Goal: Task Accomplishment & Management: Complete application form

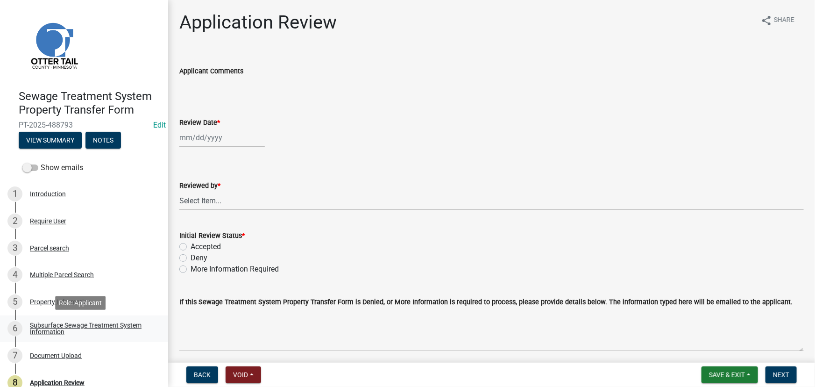
click at [102, 320] on link "6 Subsurface Sewage Treatment System Information" at bounding box center [84, 328] width 168 height 27
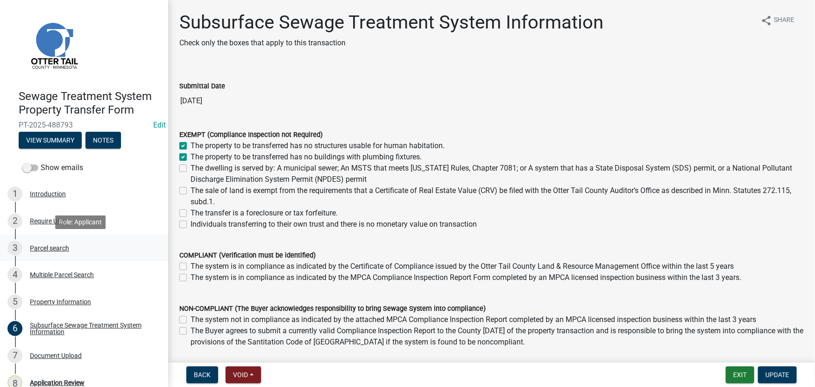
click at [48, 246] on div "Parcel search" at bounding box center [49, 248] width 39 height 7
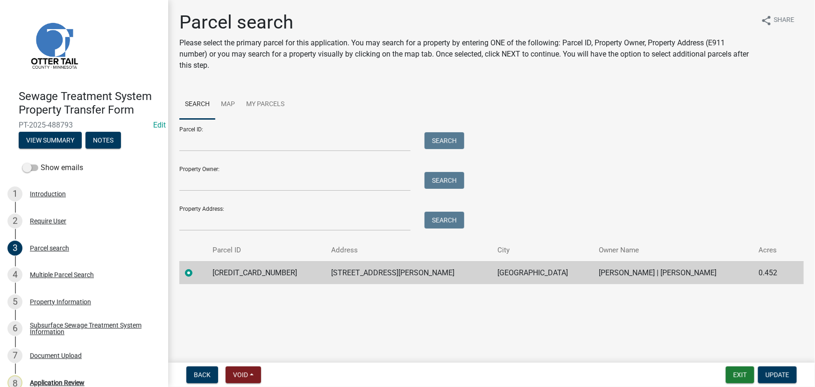
click at [238, 269] on td "[CREDIT_CARD_NUMBER]" at bounding box center [266, 272] width 119 height 23
copy td "[CREDIT_CARD_NUMBER]"
click at [75, 377] on div "8 Application Review" at bounding box center [80, 382] width 146 height 15
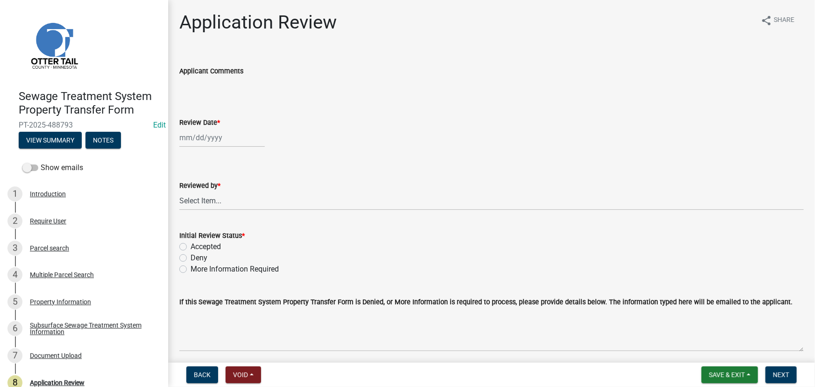
click at [214, 140] on div at bounding box center [221, 137] width 85 height 19
select select "10"
select select "2025"
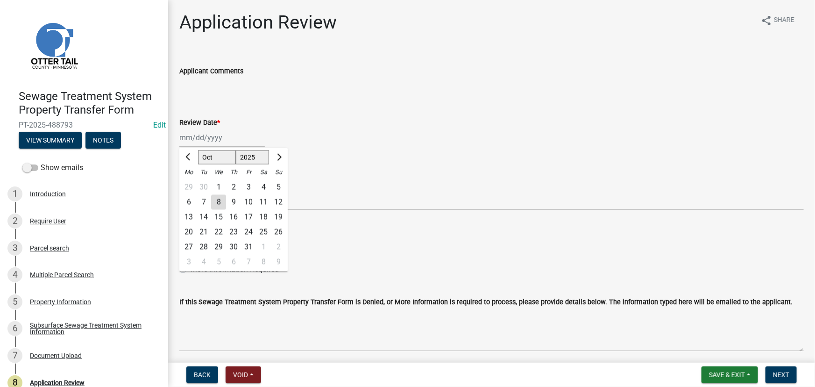
click at [336, 97] on wm-data-entity-input "Applicant Comments" at bounding box center [491, 77] width 624 height 51
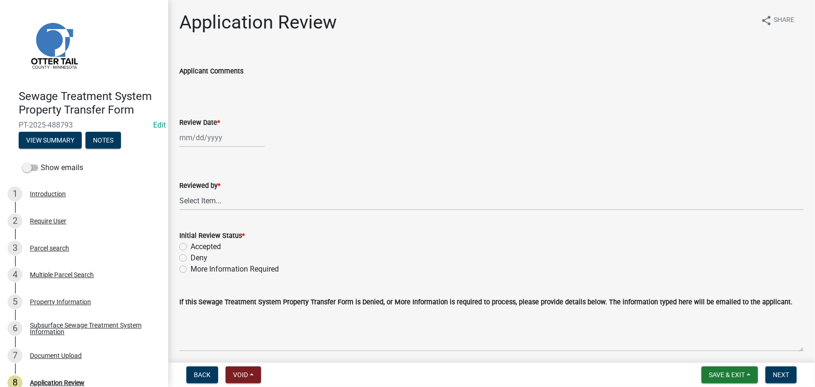
click at [336, 97] on wm-data-entity-input "Applicant Comments" at bounding box center [491, 77] width 624 height 51
click at [241, 28] on h1 "Application Review" at bounding box center [257, 22] width 157 height 22
click at [197, 127] on div "Review Date *" at bounding box center [491, 122] width 624 height 11
click at [190, 180] on div "Reviewed by *" at bounding box center [491, 185] width 624 height 11
click at [190, 204] on select "Select Item... [PERSON_NAME] [PERSON_NAME] [PERSON_NAME] [PERSON_NAME] [PERSON_…" at bounding box center [491, 200] width 624 height 19
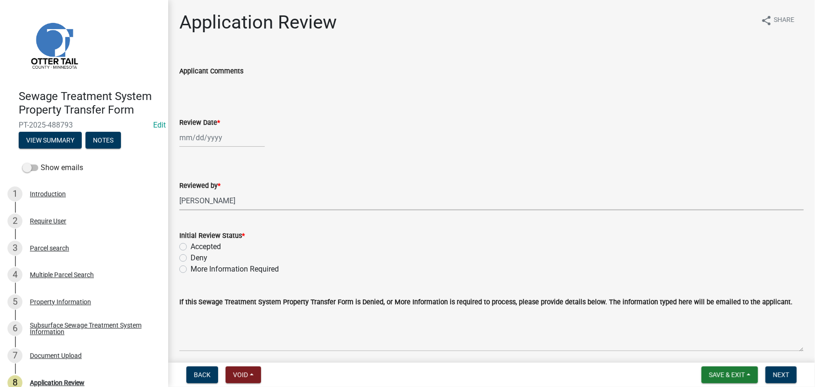
click at [179, 191] on select "Select Item... [PERSON_NAME] [PERSON_NAME] [PERSON_NAME] [PERSON_NAME] [PERSON_…" at bounding box center [491, 200] width 624 height 19
select select "190fd4c8-42ef-492b-a4a0-a0213555944c"
click at [207, 245] on label "Accepted" at bounding box center [205, 246] width 30 height 11
click at [197, 245] on input "Accepted" at bounding box center [193, 244] width 6 height 6
radio input "true"
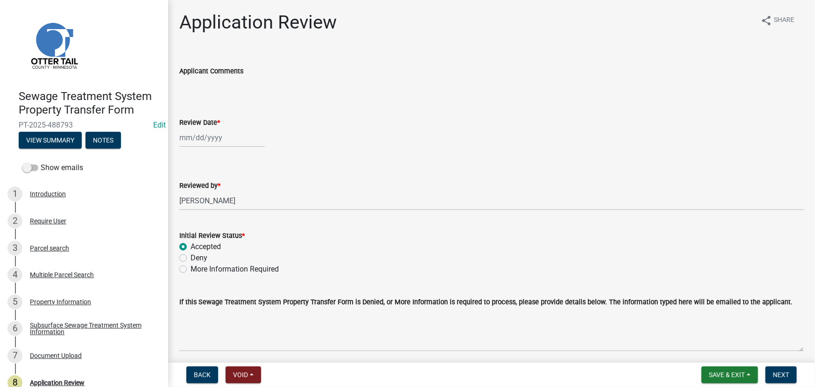
click at [216, 134] on div at bounding box center [221, 137] width 85 height 19
select select "10"
select select "2025"
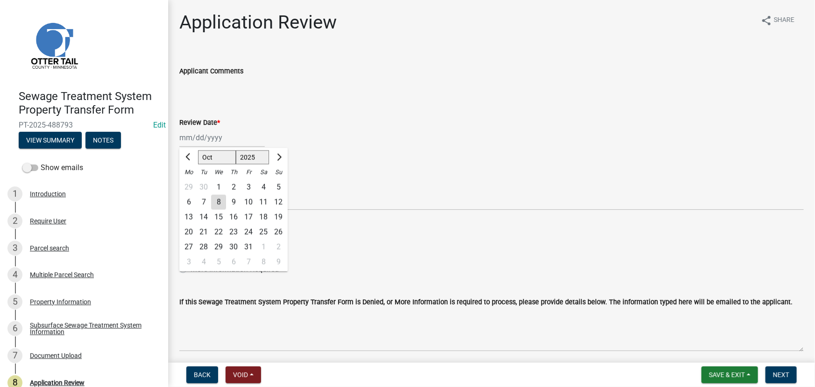
click at [221, 202] on div "8" at bounding box center [218, 202] width 15 height 15
type input "[DATE]"
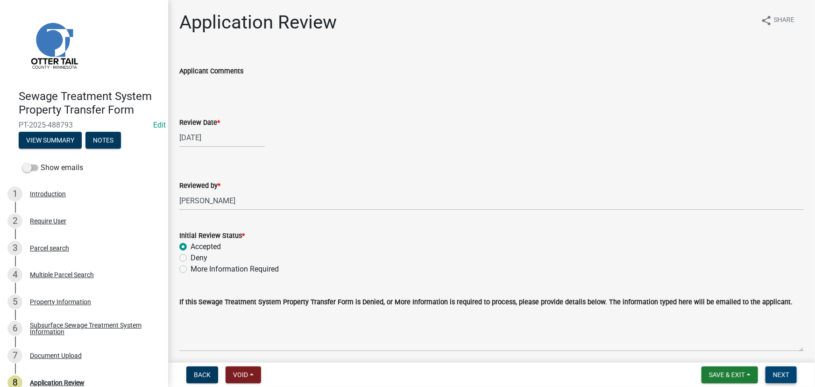
click at [785, 374] on span "Next" at bounding box center [781, 374] width 16 height 7
